Goal: Find specific page/section: Find specific page/section

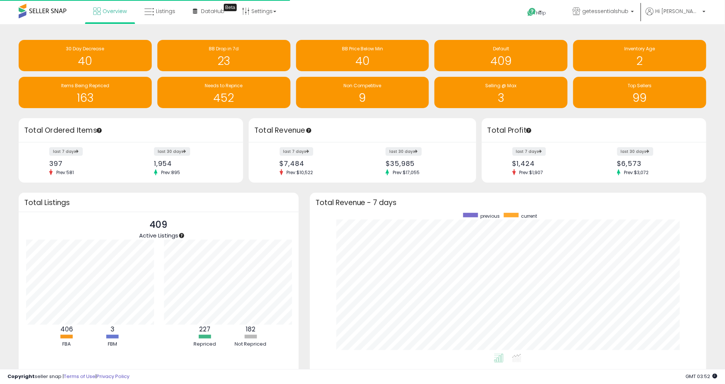
scroll to position [141, 381]
click at [163, 23] on ul "Overview Listings DataHub Beta" at bounding box center [184, 12] width 199 height 24
click at [158, 10] on span "Listings" at bounding box center [165, 10] width 19 height 7
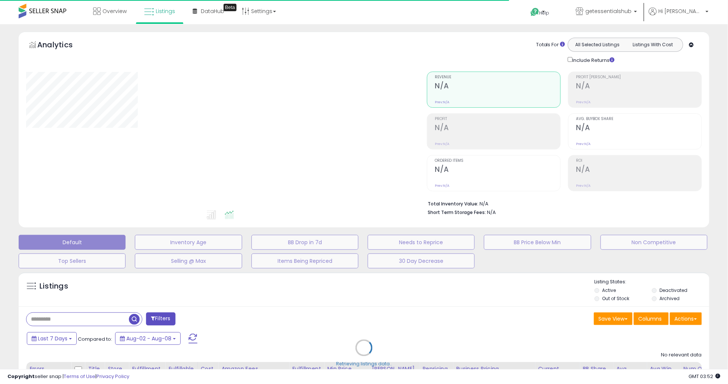
click at [107, 315] on div "Retrieving listings data.." at bounding box center [364, 353] width 702 height 170
click at [101, 320] on div "Retrieving listings data.." at bounding box center [364, 353] width 702 height 170
click at [97, 321] on div "Retrieving listings data.." at bounding box center [364, 353] width 702 height 170
click at [84, 321] on div "Retrieving listings data.." at bounding box center [364, 353] width 702 height 170
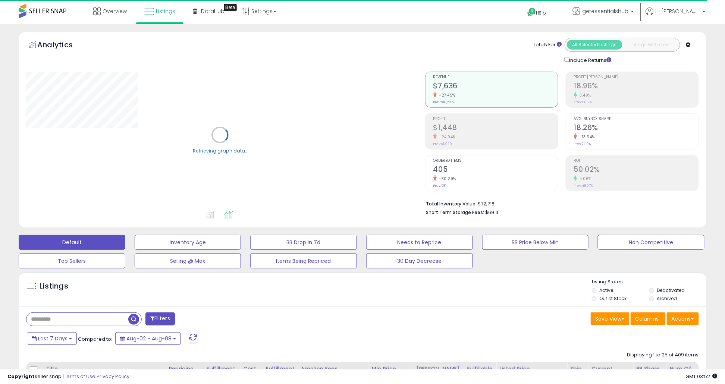
click at [73, 319] on input "text" at bounding box center [77, 319] width 102 height 13
paste input "**********"
type input "**********"
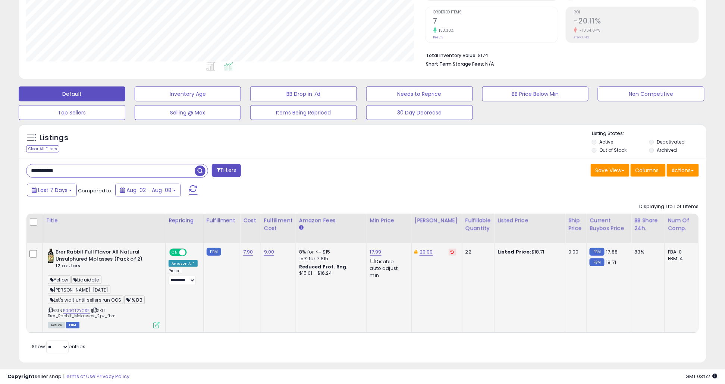
scroll to position [153, 399]
